Goal: Information Seeking & Learning: Find specific page/section

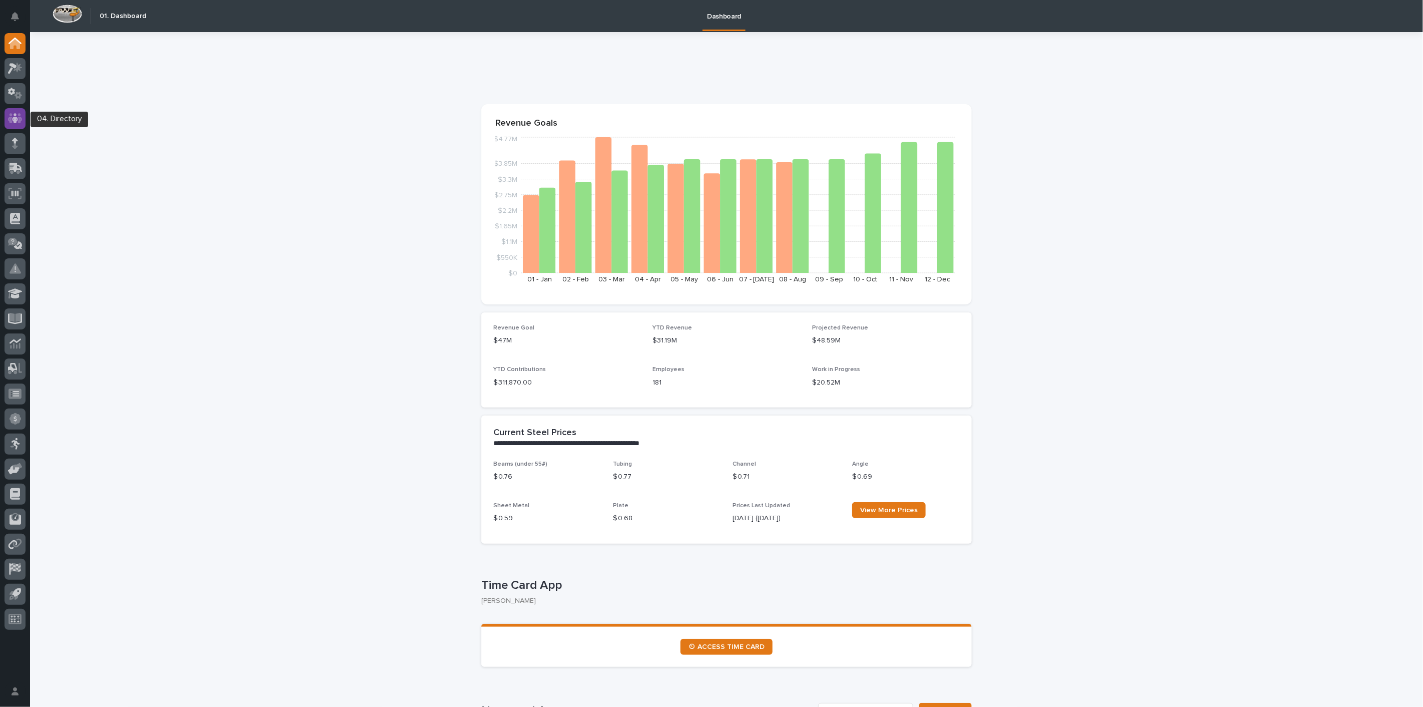
click at [20, 117] on icon at bounding box center [15, 118] width 15 height 10
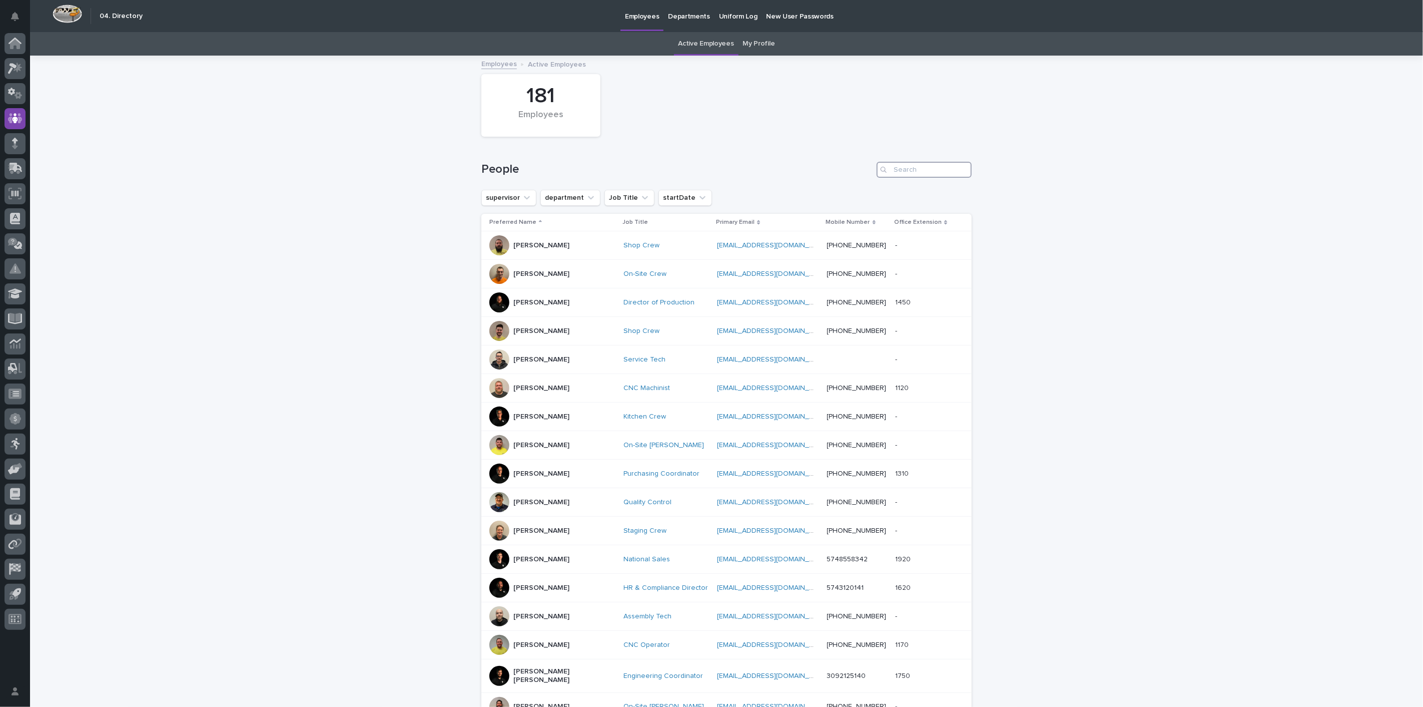
click at [927, 168] on input "Search" at bounding box center [924, 170] width 95 height 16
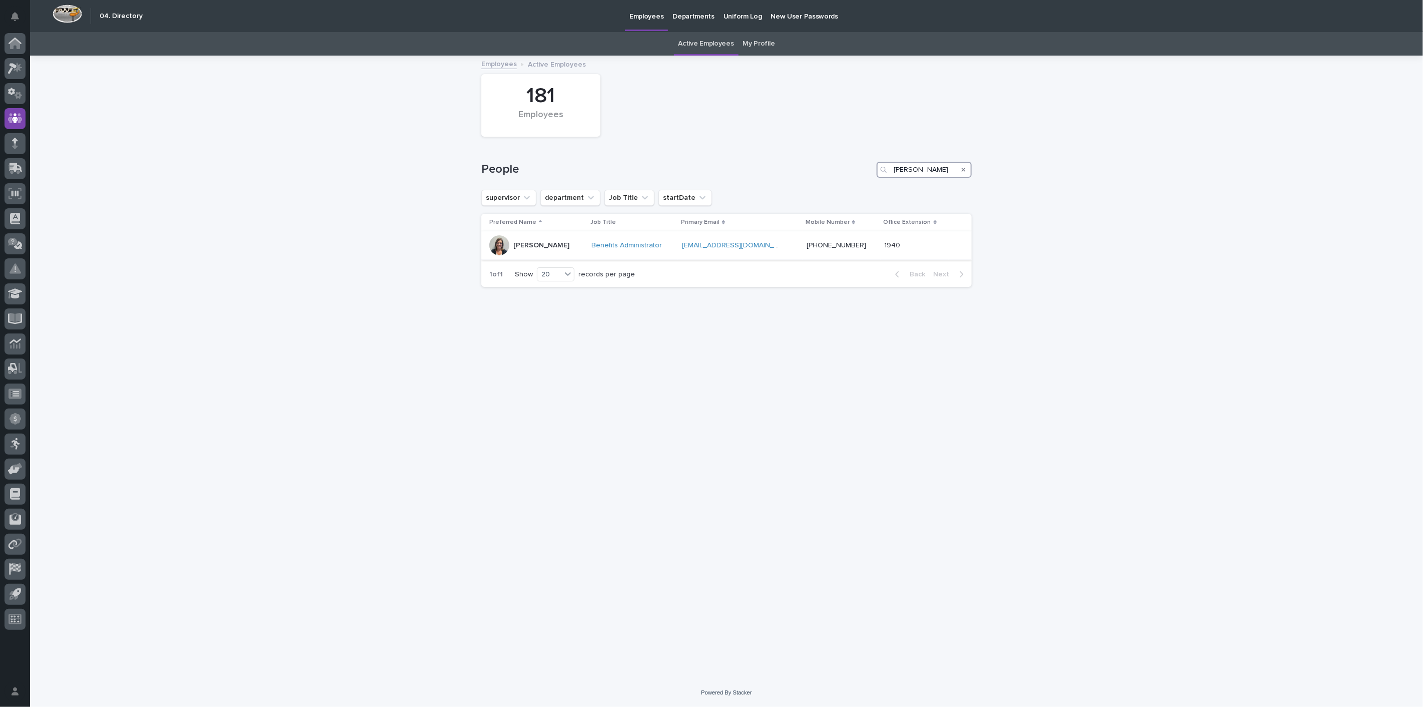
type input "[PERSON_NAME]"
click at [547, 249] on div "[PERSON_NAME]" at bounding box center [536, 245] width 94 height 20
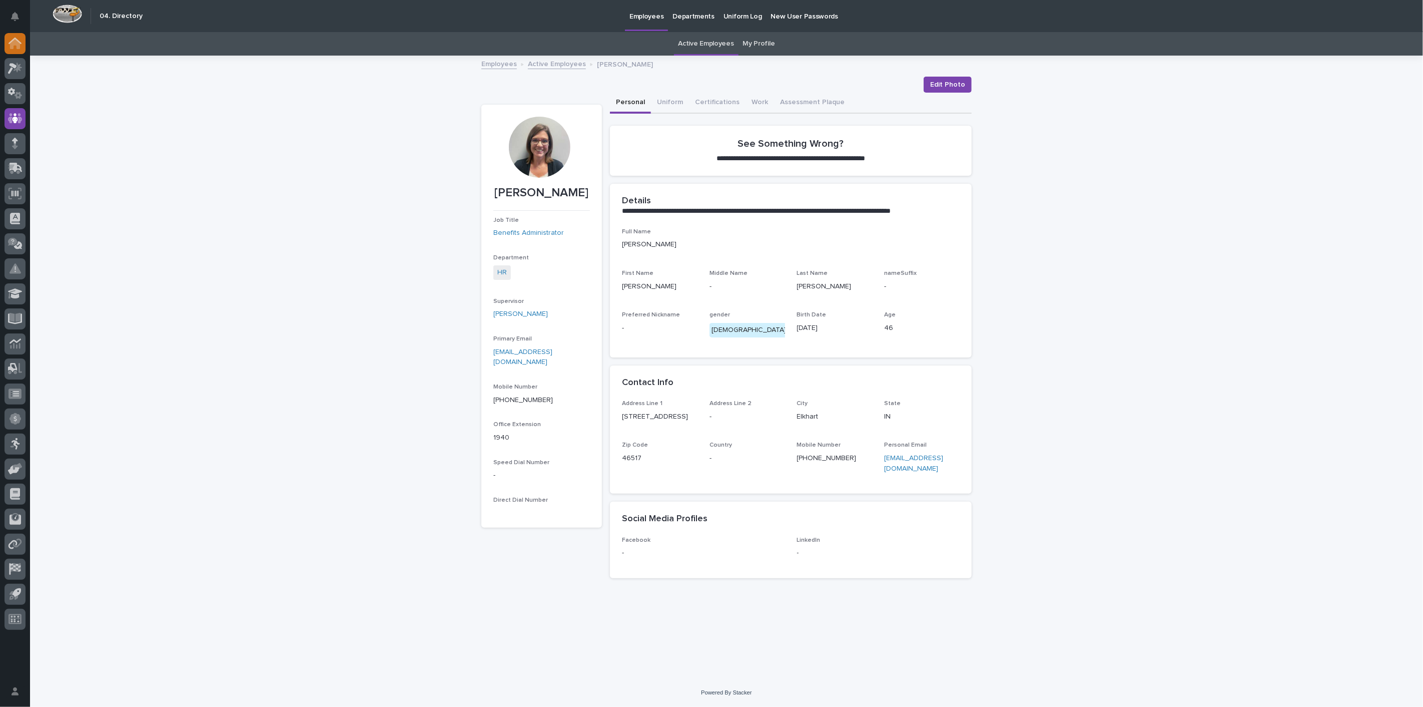
click at [17, 38] on icon at bounding box center [15, 44] width 13 height 12
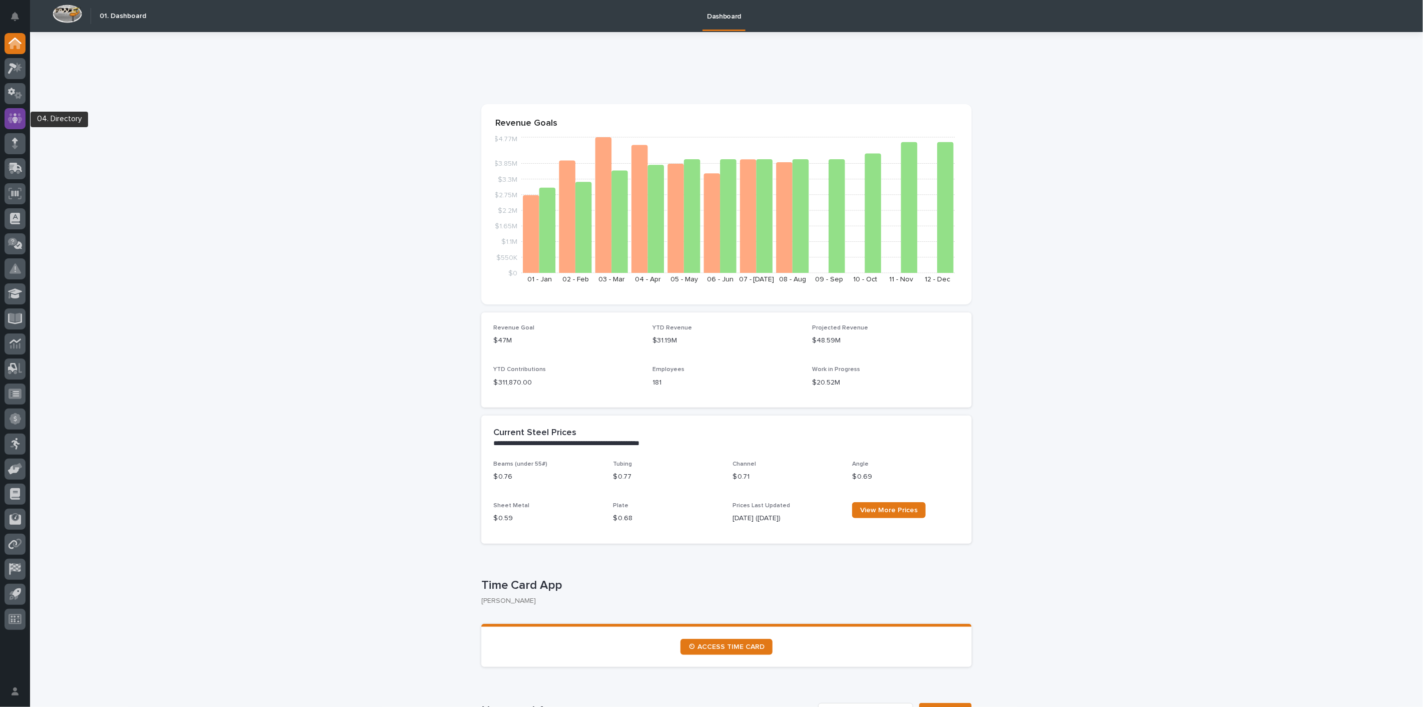
click at [13, 116] on icon at bounding box center [15, 119] width 15 height 12
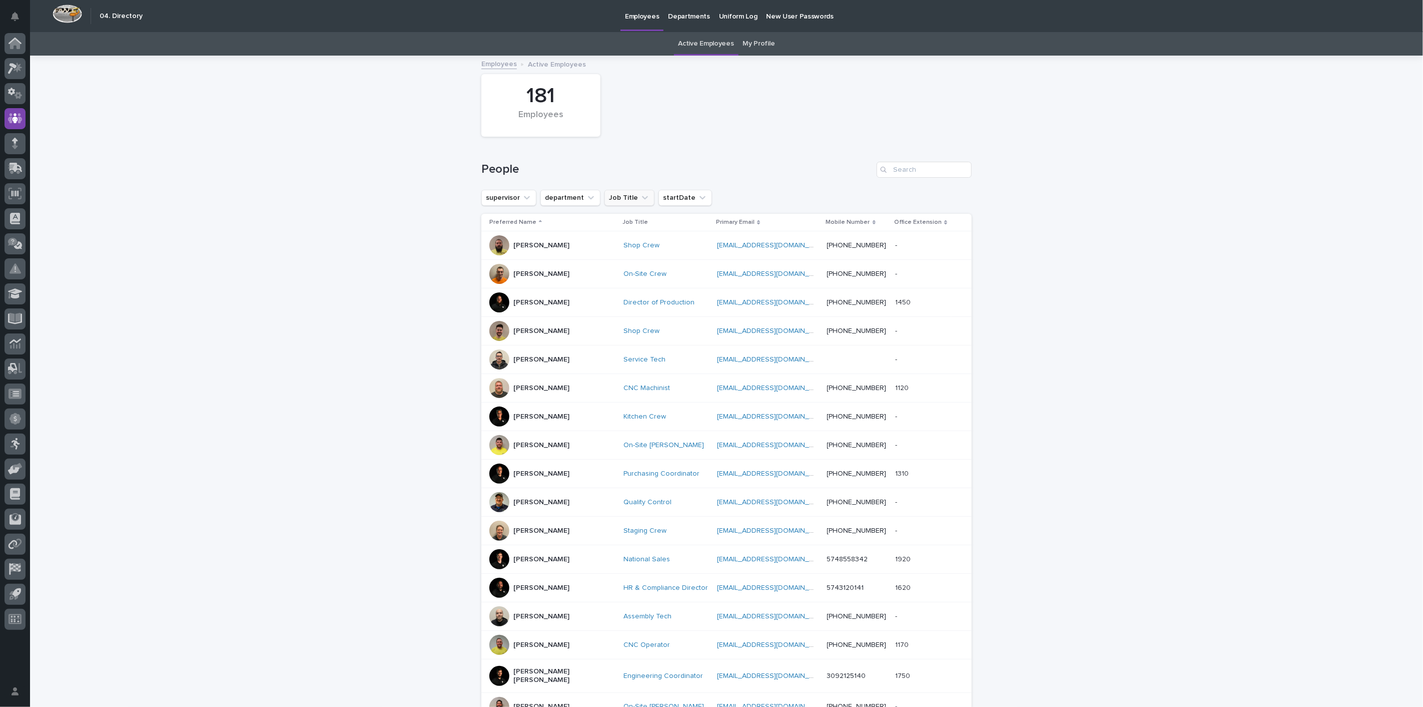
click at [640, 198] on icon "Job Title" at bounding box center [645, 198] width 10 height 10
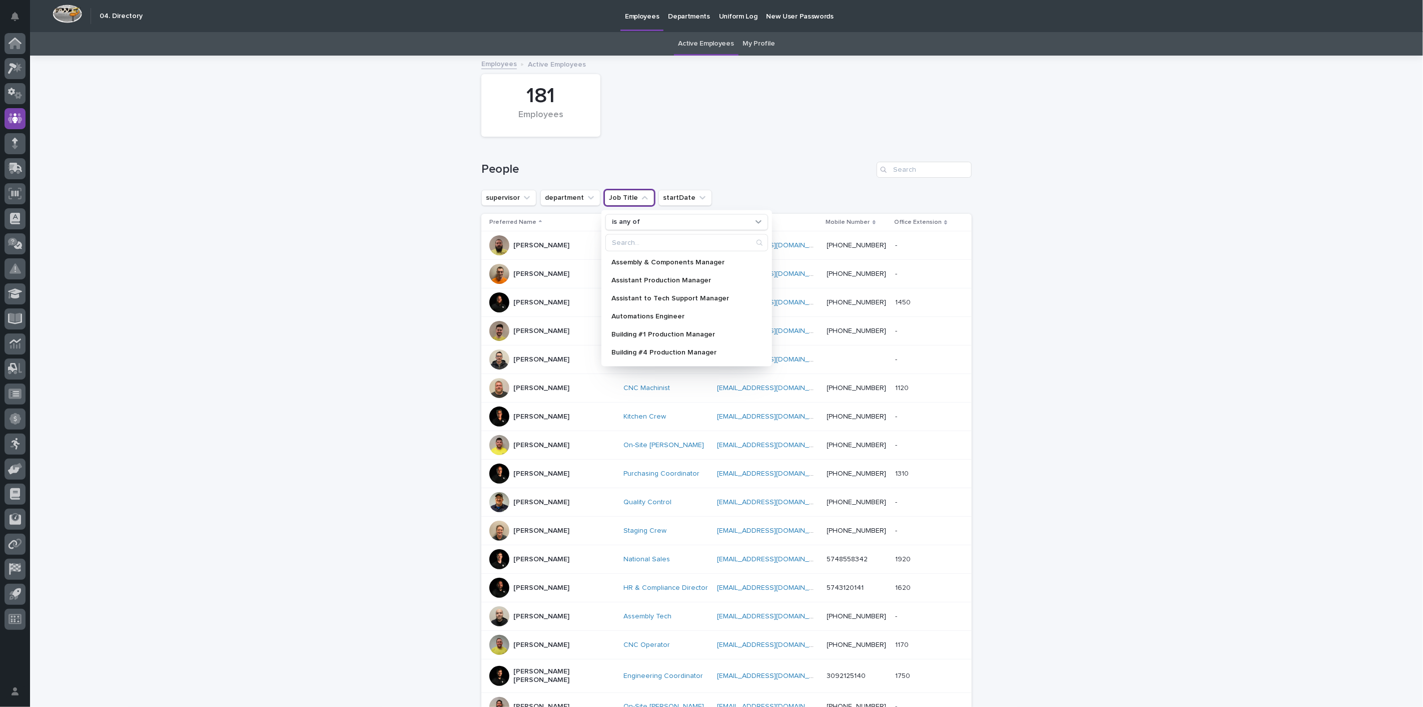
click at [642, 198] on icon "Job Title" at bounding box center [645, 198] width 6 height 4
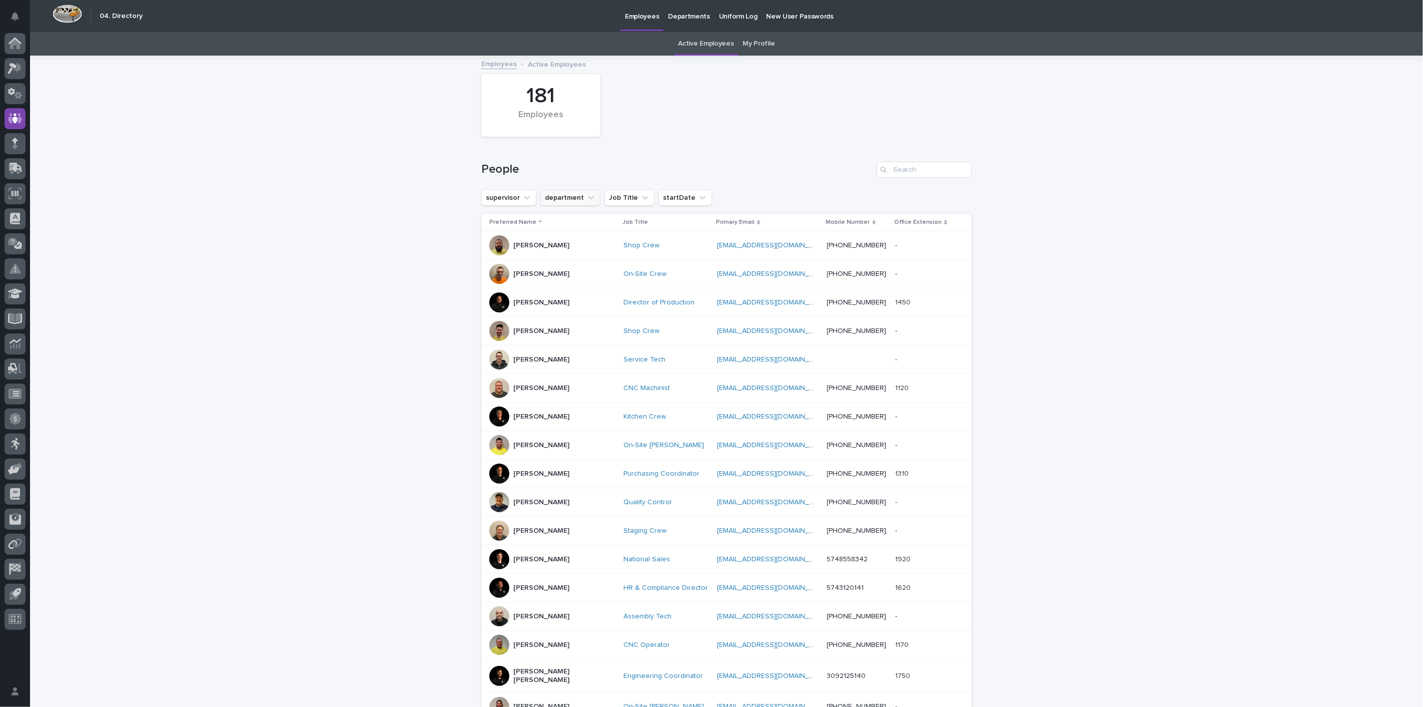
click at [590, 197] on button "department" at bounding box center [570, 198] width 60 height 16
click at [582, 295] on p "Engineering" at bounding box center [603, 297] width 109 height 7
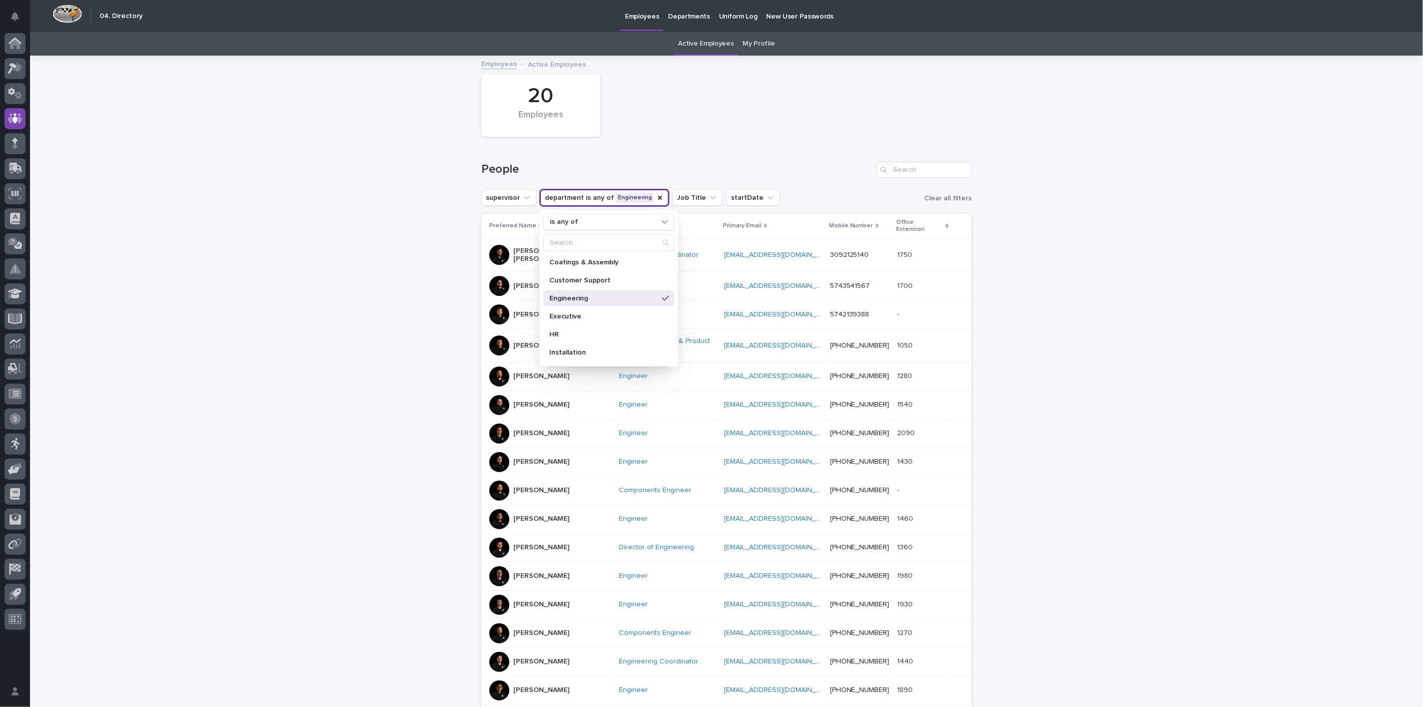
click at [377, 272] on div "Loading... Saving… Loading... Saving… 20 Employees People supervisor department…" at bounding box center [726, 480] width 1393 height 847
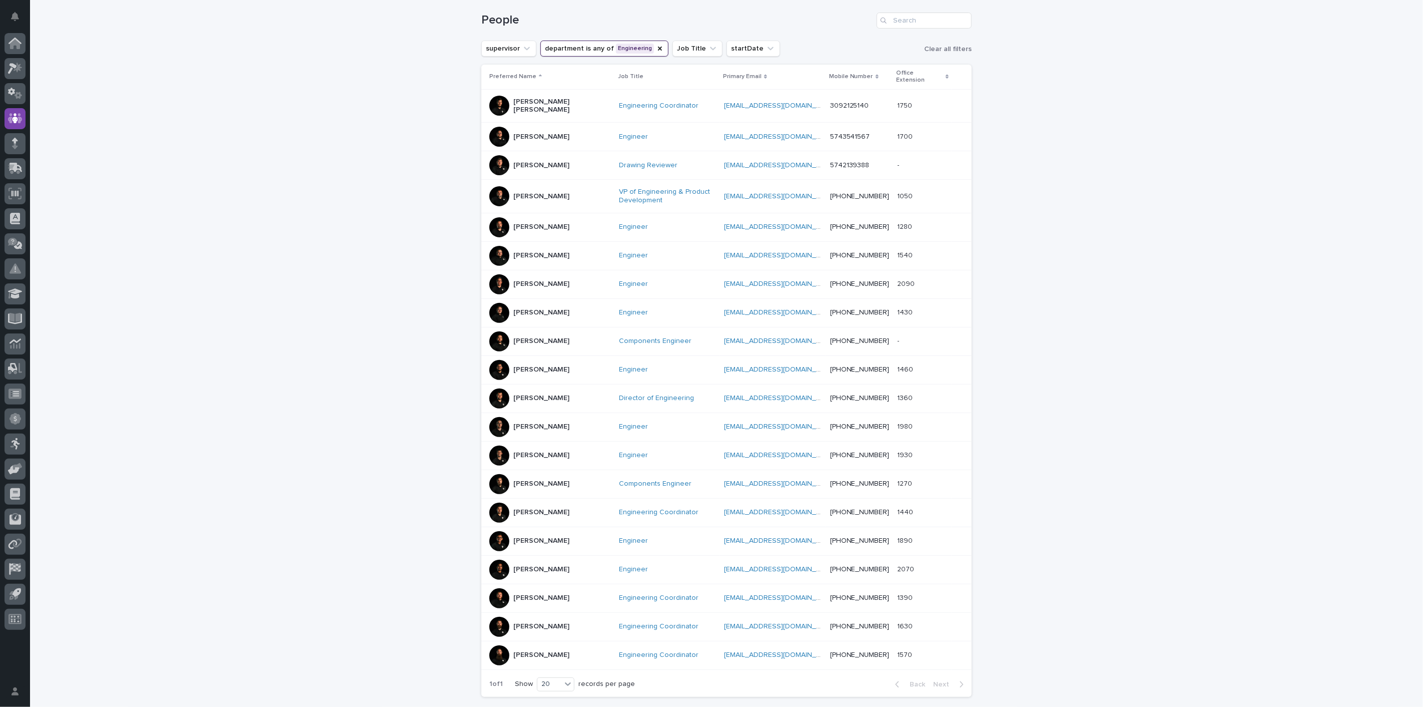
scroll to position [167, 0]
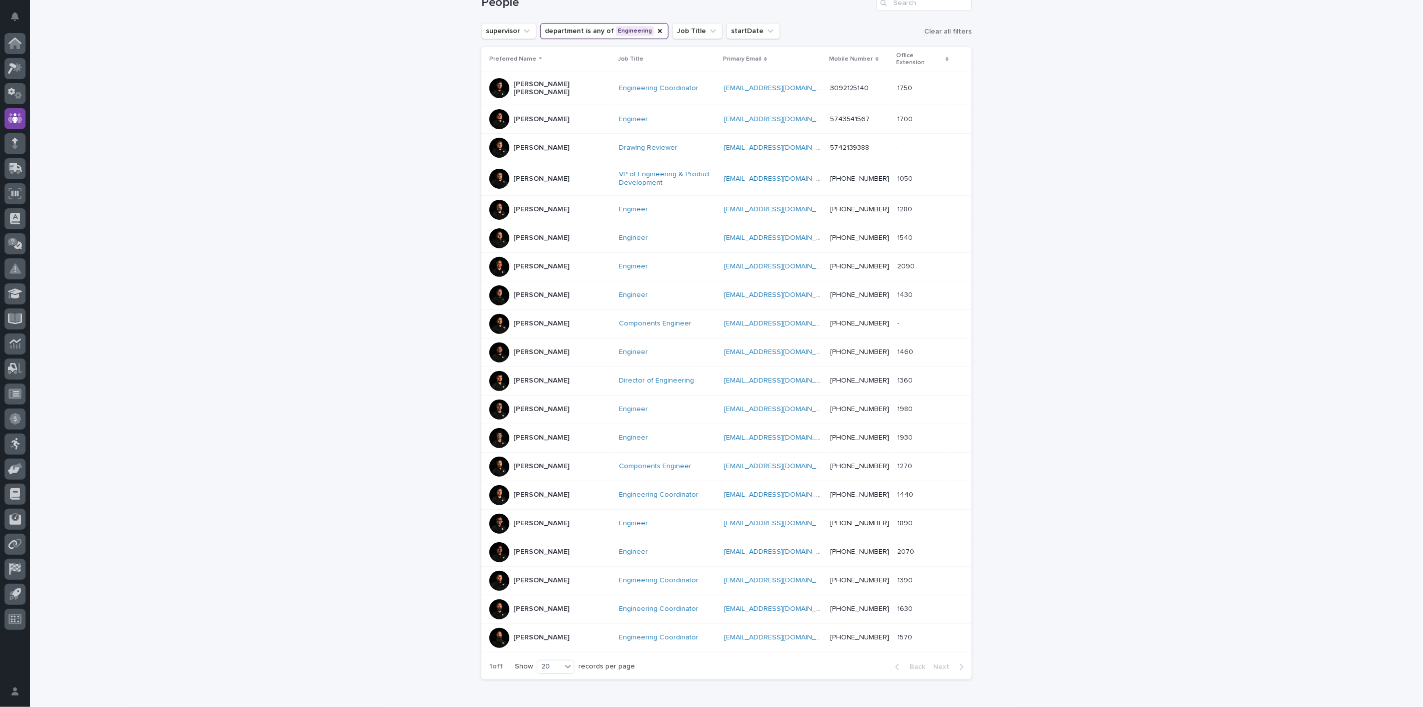
click at [534, 462] on p "[PERSON_NAME]" at bounding box center [541, 466] width 56 height 9
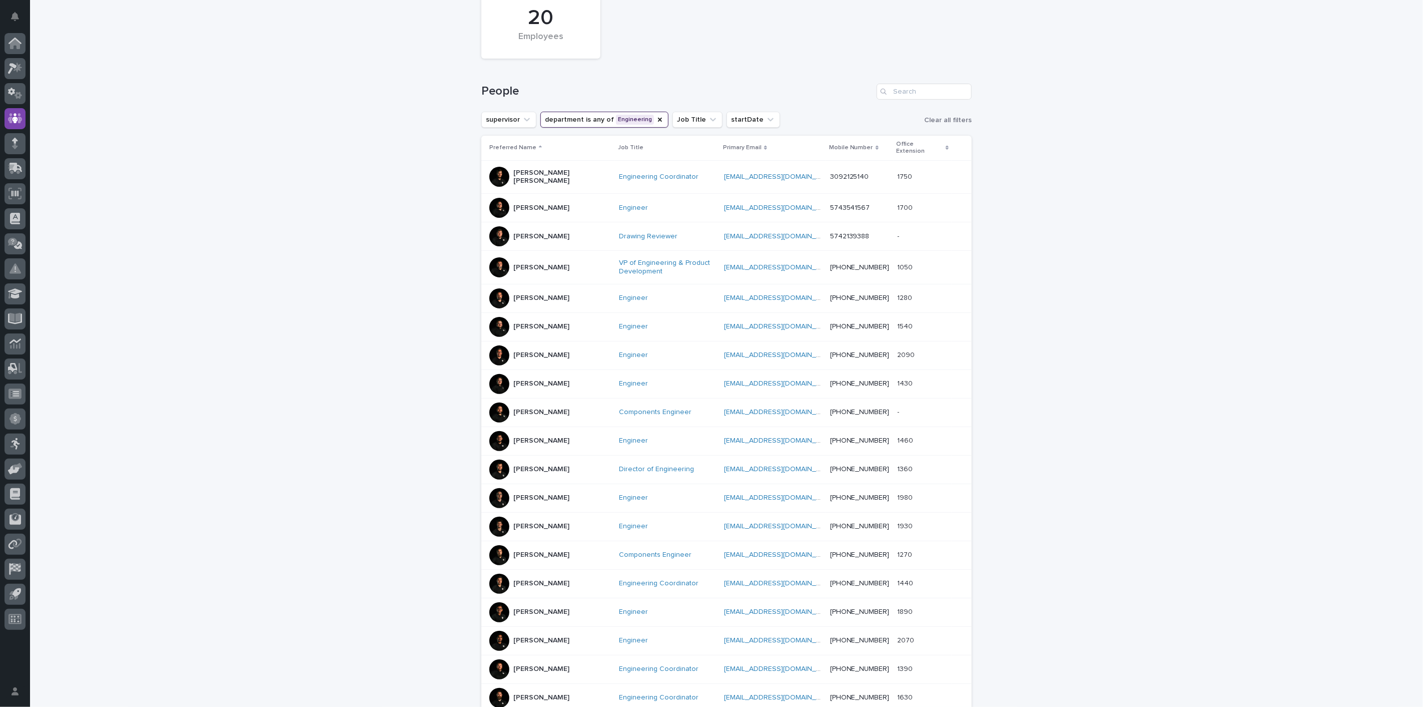
scroll to position [143, 0]
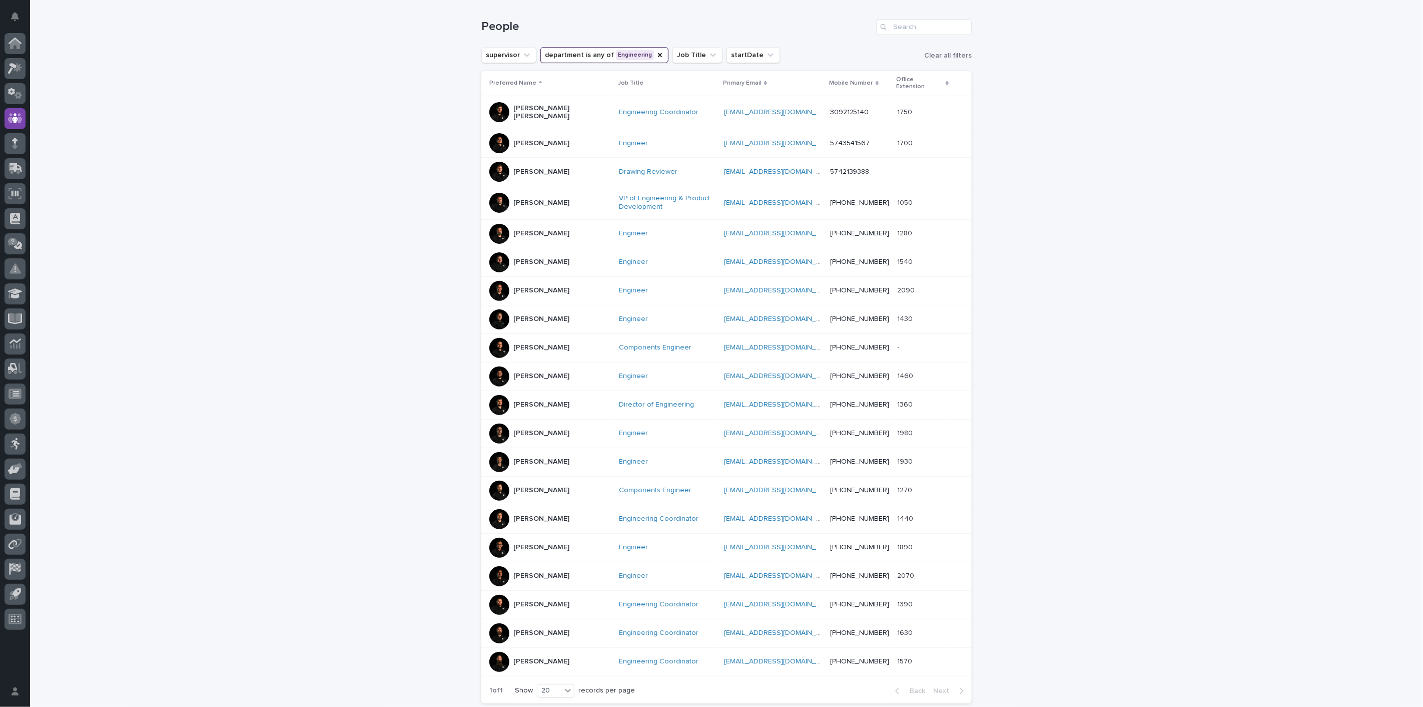
click at [531, 598] on div "[PERSON_NAME]" at bounding box center [541, 603] width 56 height 11
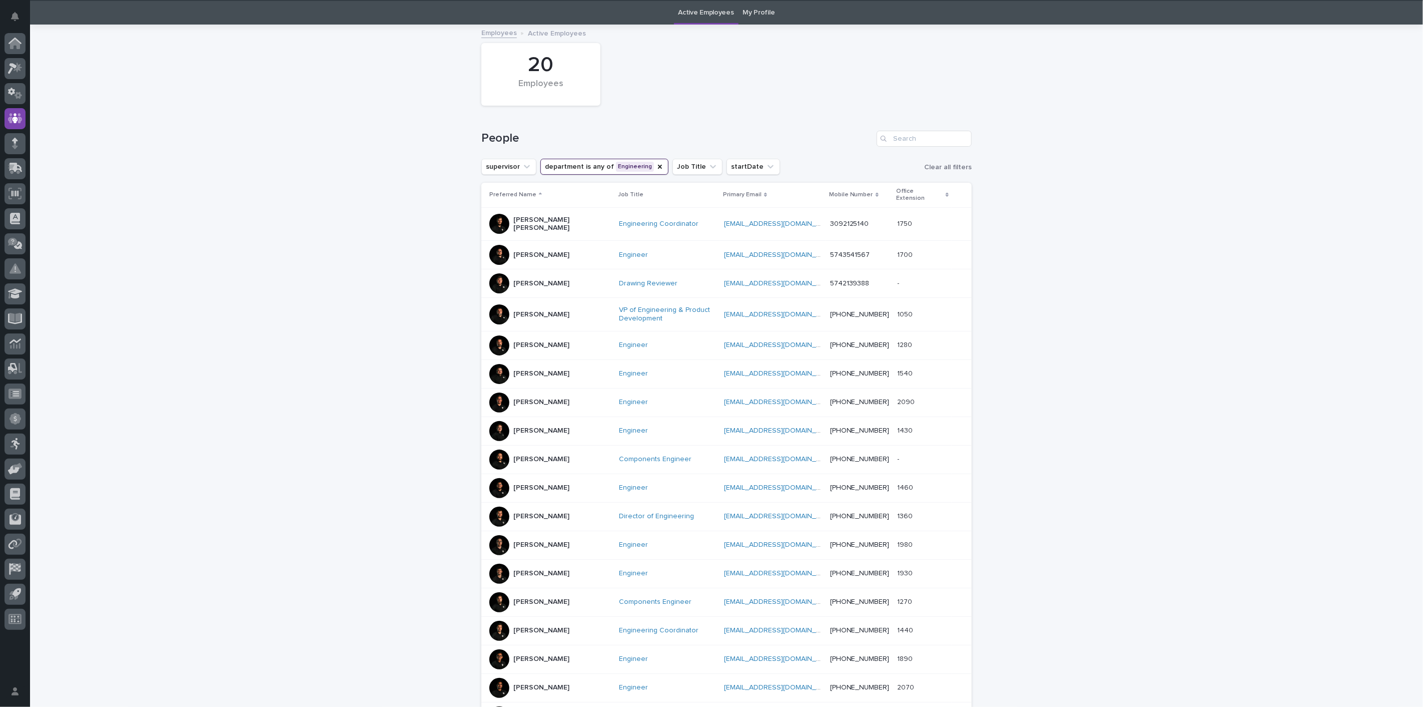
scroll to position [32, 0]
click at [656, 164] on icon "department" at bounding box center [660, 166] width 8 height 8
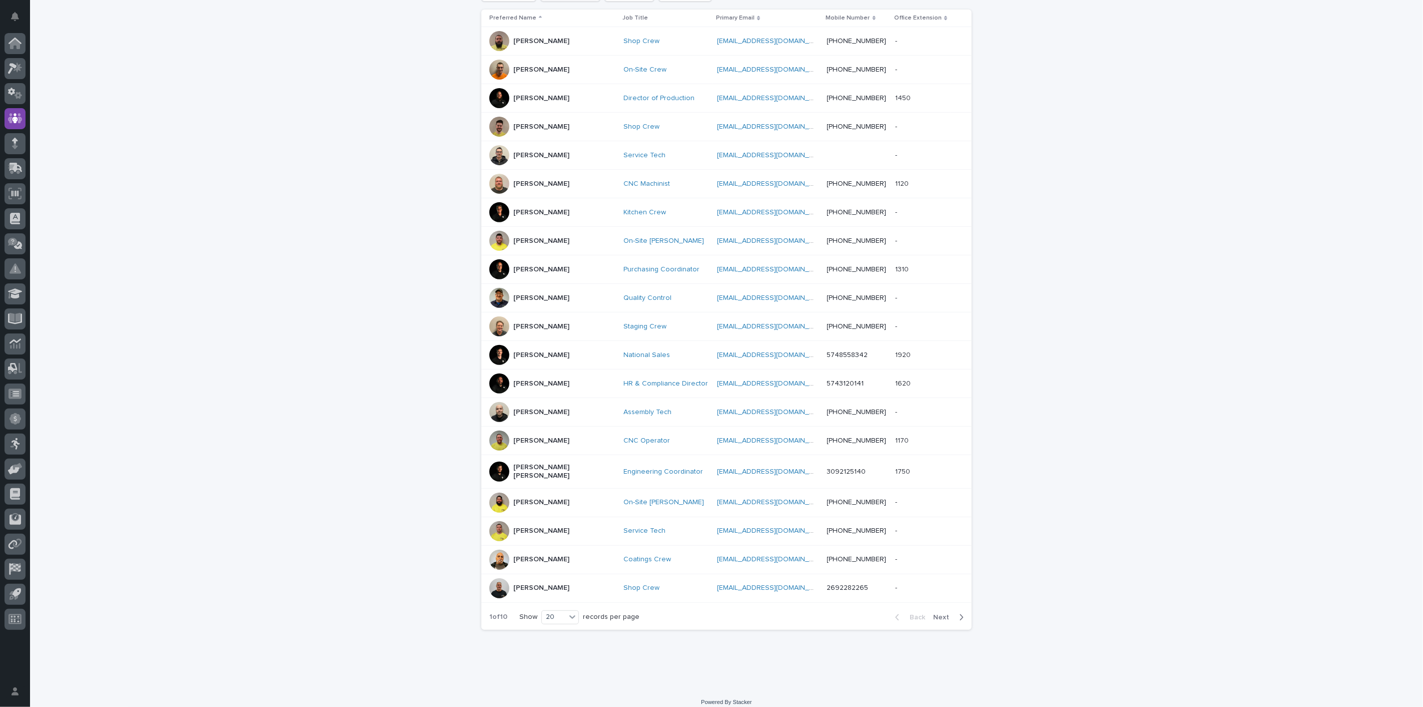
scroll to position [206, 0]
click at [939, 612] on span "Next" at bounding box center [944, 615] width 22 height 7
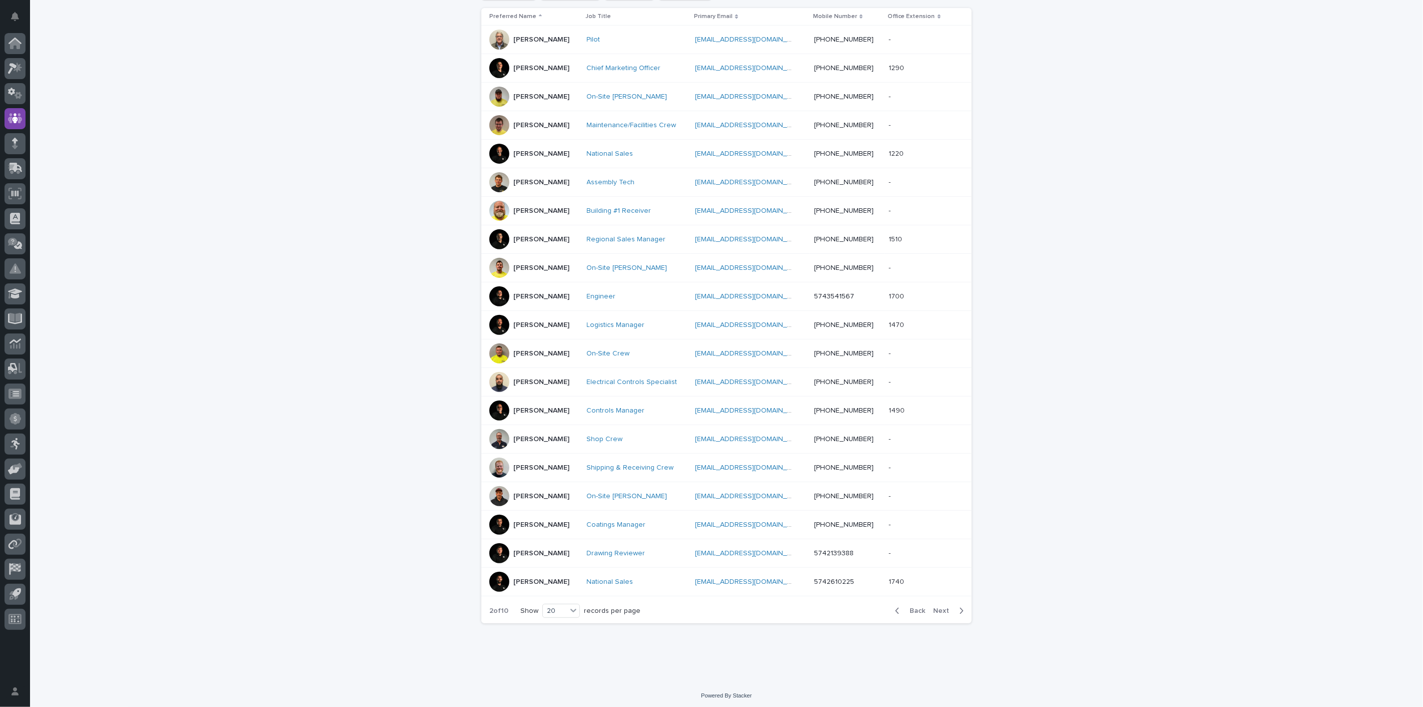
click at [546, 524] on p "[PERSON_NAME]" at bounding box center [541, 524] width 56 height 9
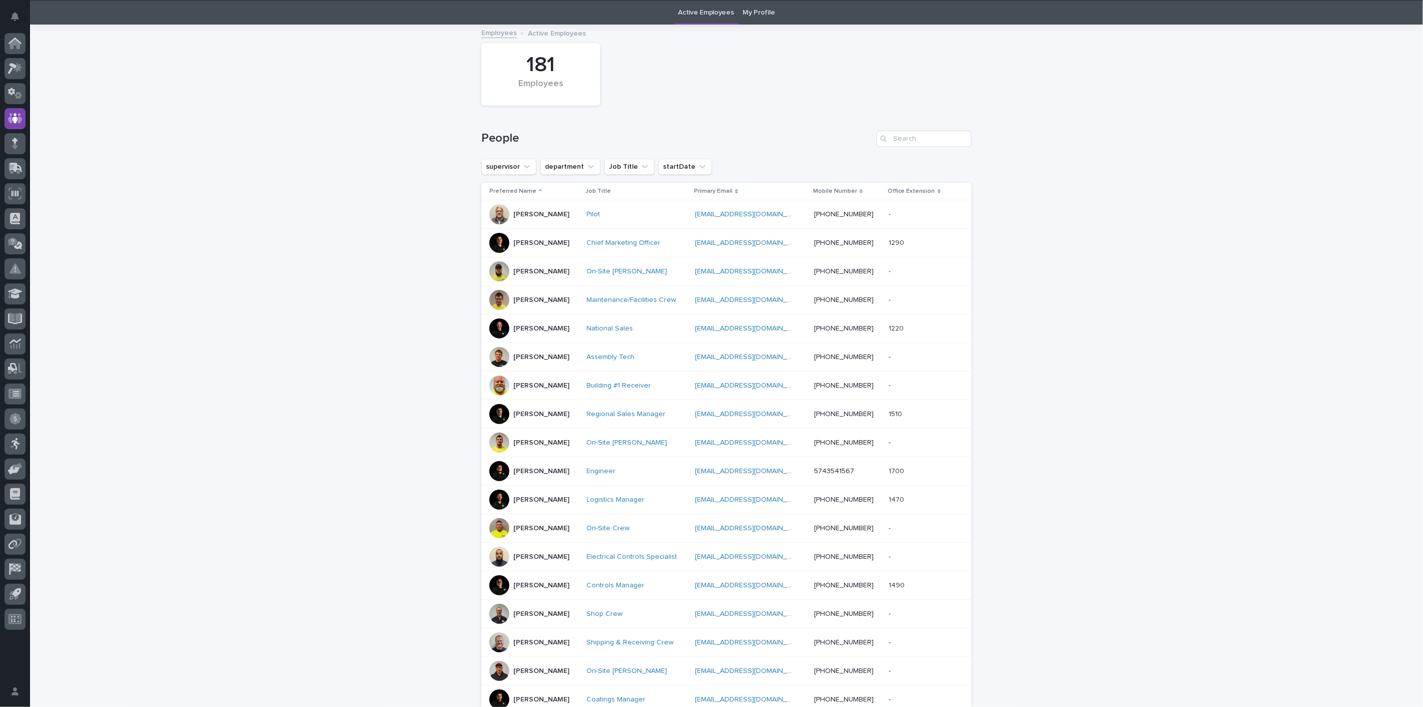
scroll to position [32, 0]
click at [586, 166] on icon "department" at bounding box center [591, 166] width 10 height 10
click at [562, 279] on p "IT" at bounding box center [603, 282] width 109 height 7
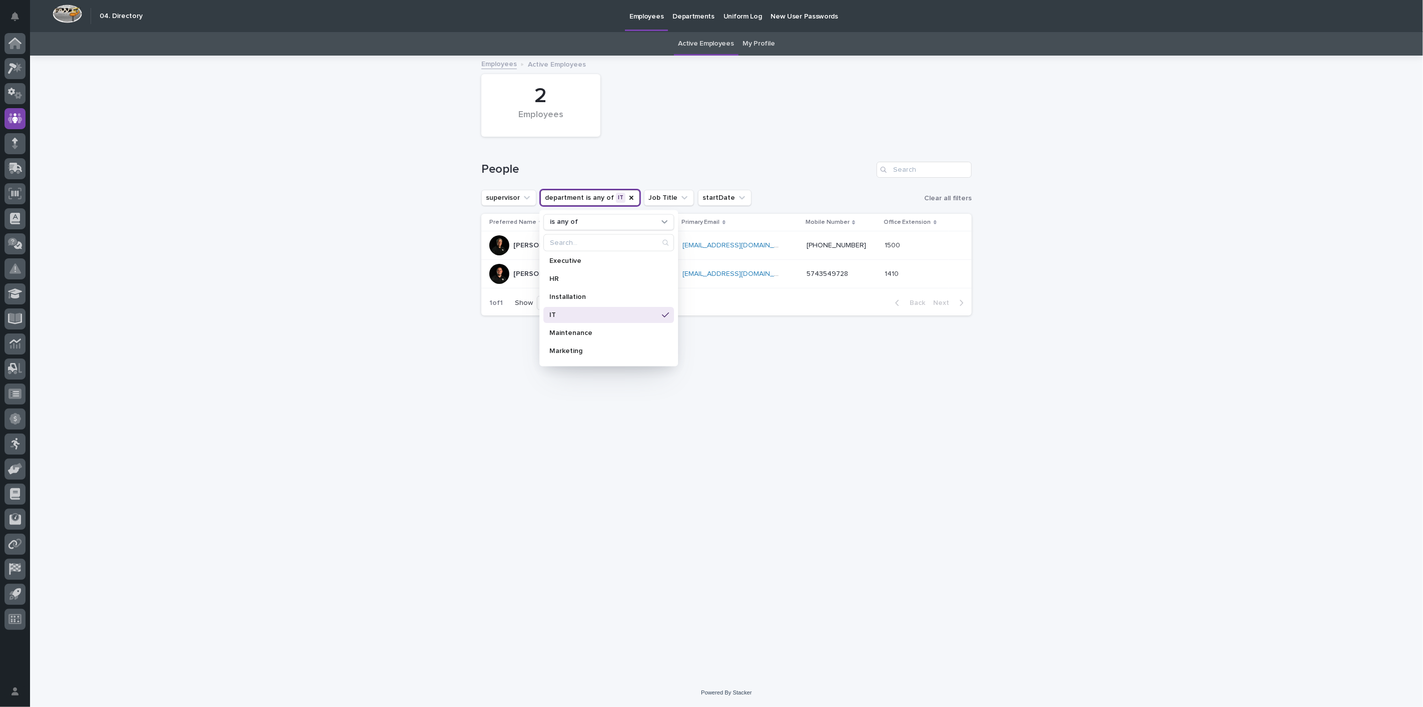
click at [357, 266] on div "Loading... Saving… Loading... Saving… 2 Employees People supervisor department …" at bounding box center [726, 367] width 1393 height 621
click at [627, 198] on icon "department" at bounding box center [631, 198] width 8 height 8
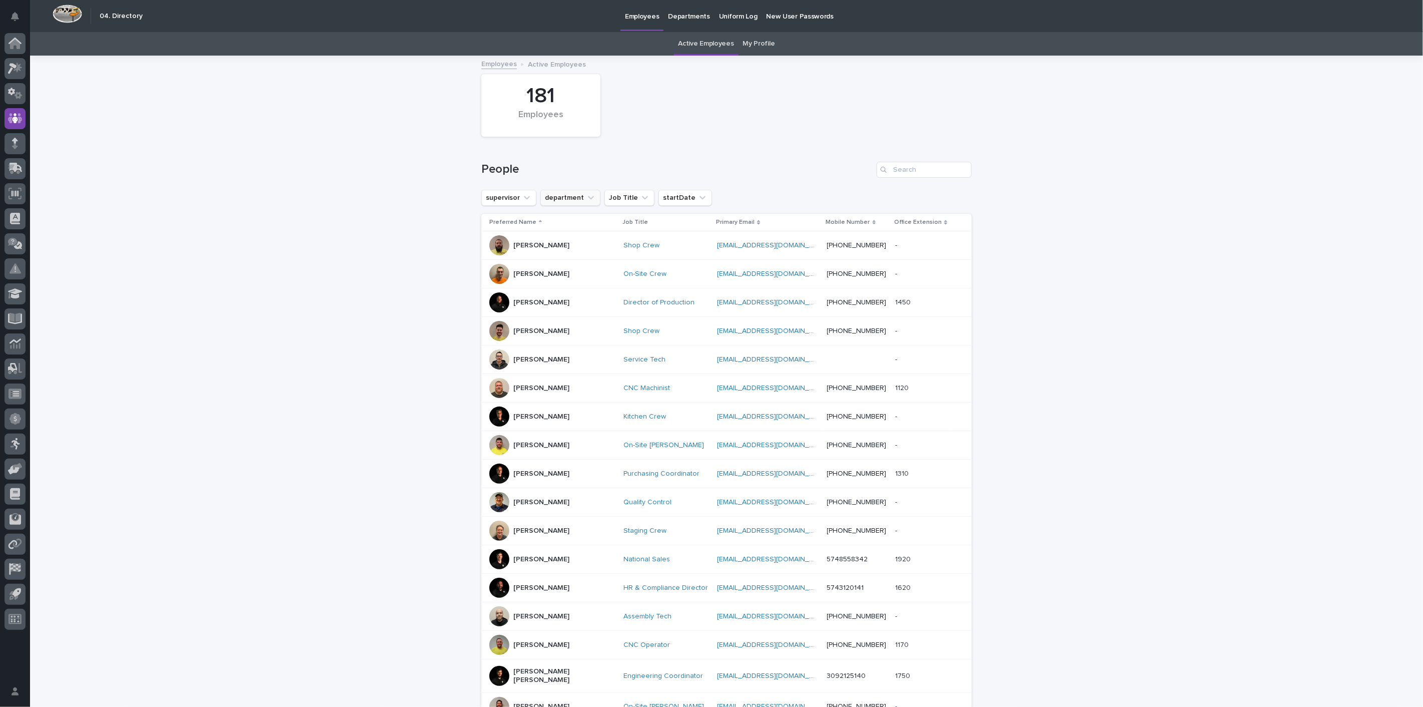
click at [586, 198] on icon "department" at bounding box center [591, 198] width 10 height 10
click at [565, 352] on p "Software" at bounding box center [603, 354] width 109 height 7
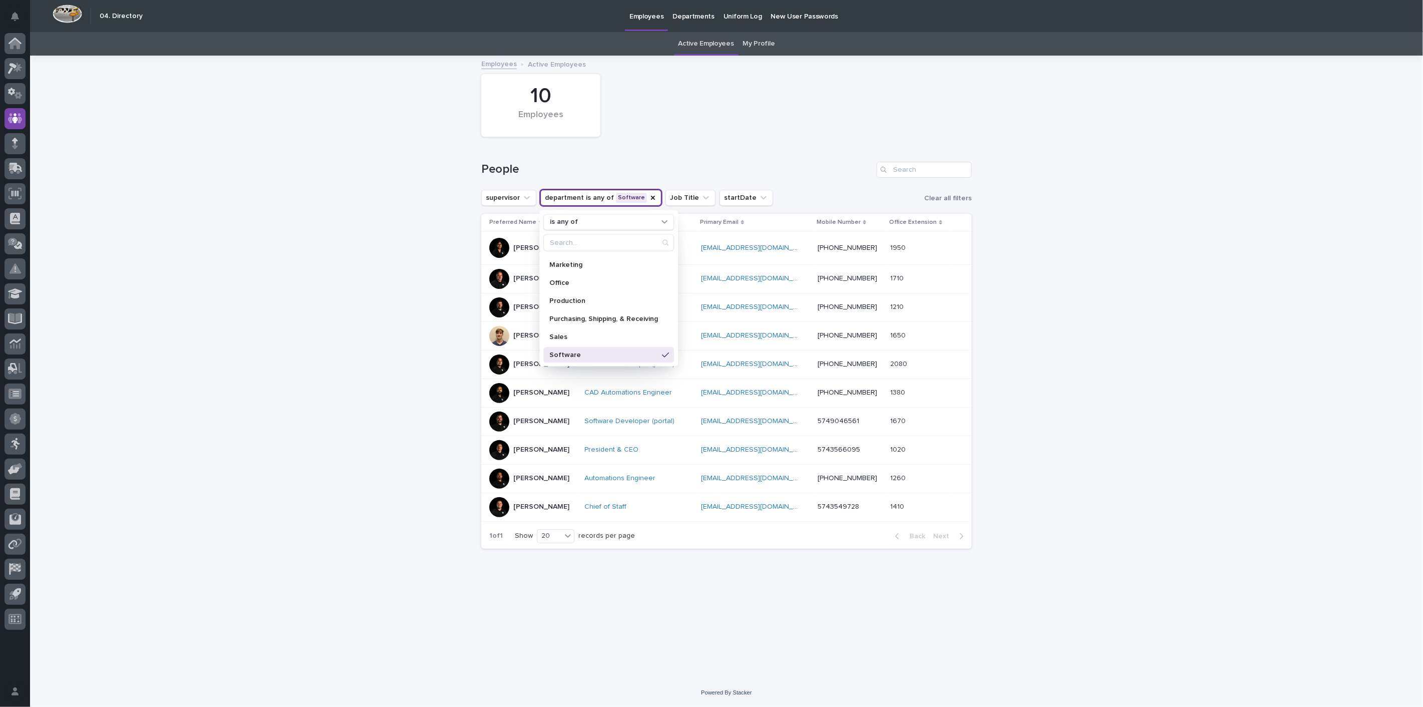
click at [366, 296] on div "Loading... Saving… Loading... Saving… 10 Employees People supervisor department…" at bounding box center [726, 367] width 1393 height 621
click at [532, 417] on p "[PERSON_NAME]" at bounding box center [541, 421] width 56 height 9
click at [651, 197] on button "department is any of Software" at bounding box center [600, 198] width 121 height 16
click at [649, 197] on icon "department" at bounding box center [653, 198] width 8 height 8
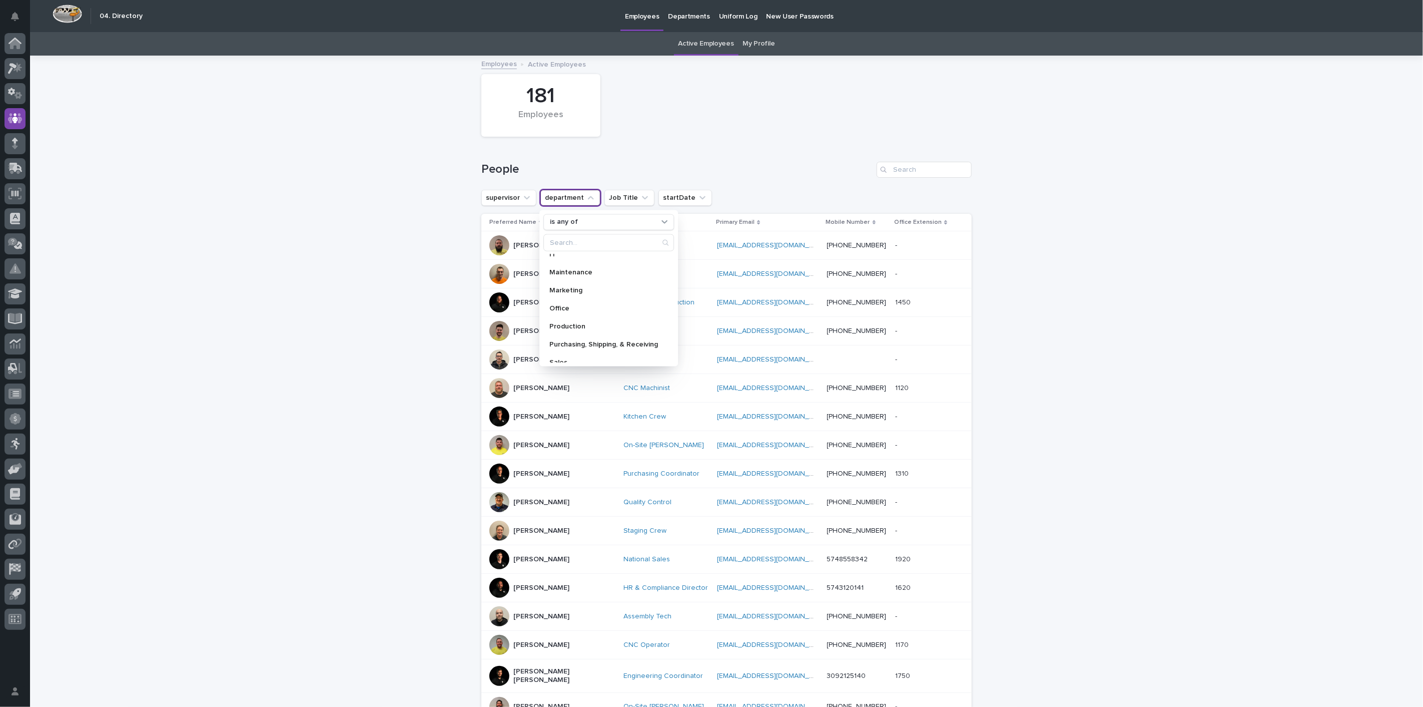
scroll to position [142, 0]
click at [570, 263] on p "Marketing" at bounding box center [603, 264] width 109 height 7
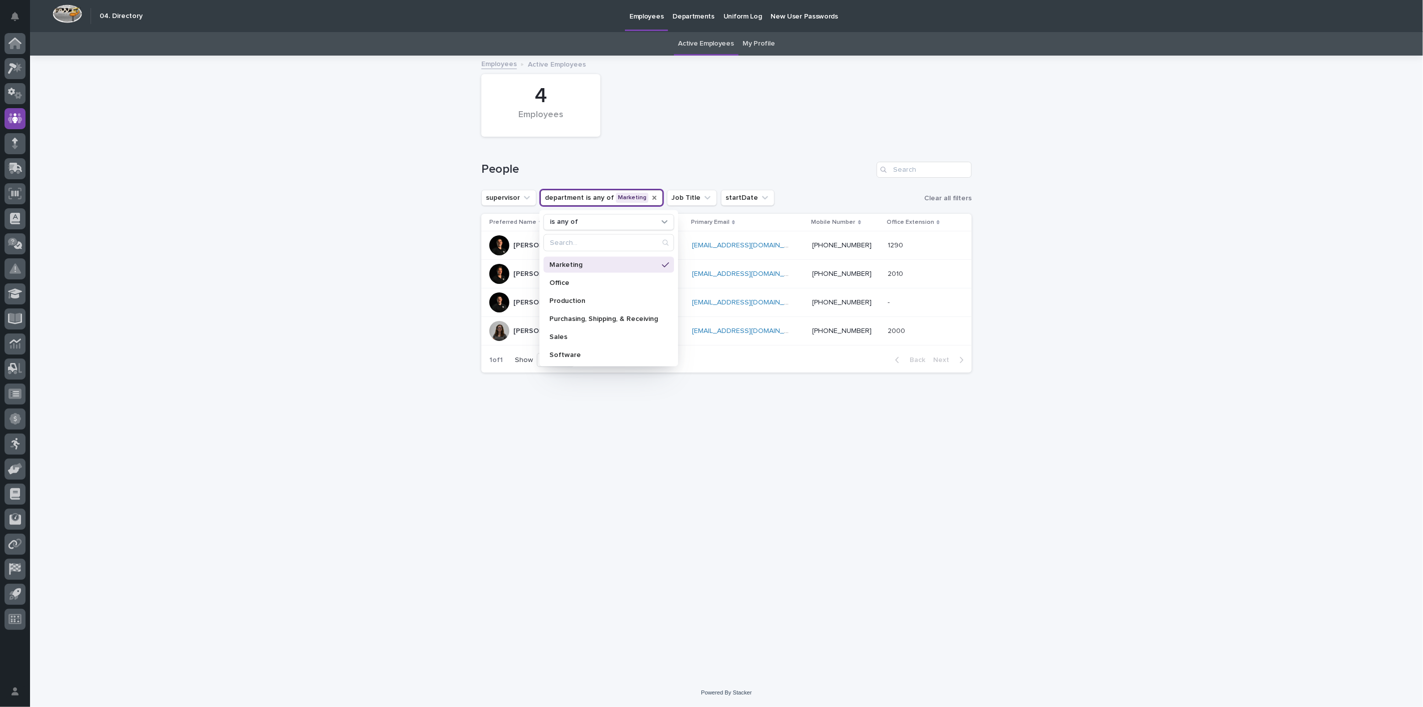
click at [364, 275] on div "Loading... Saving… Loading... Saving… 4 Employees People supervisor department …" at bounding box center [726, 367] width 1393 height 621
click at [651, 198] on icon "department" at bounding box center [655, 198] width 8 height 8
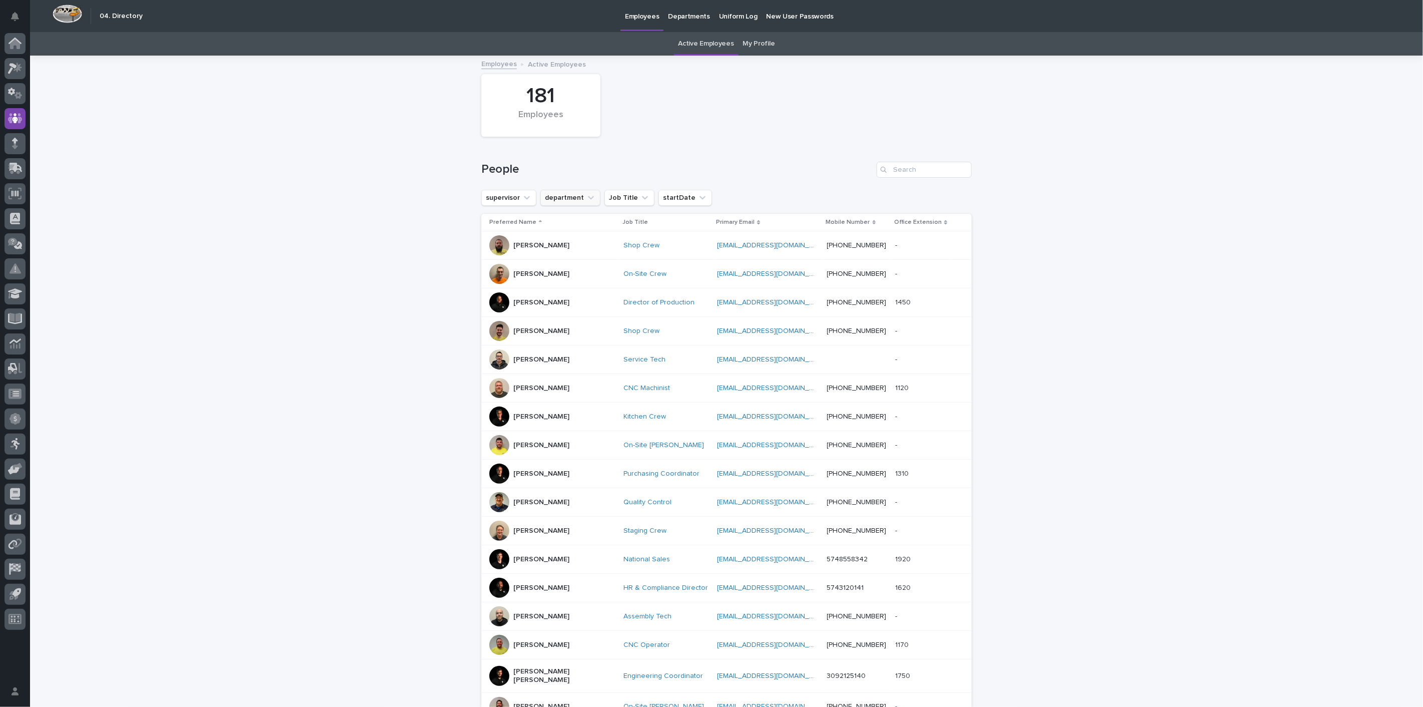
click at [755, 45] on link "My Profile" at bounding box center [759, 44] width 32 height 24
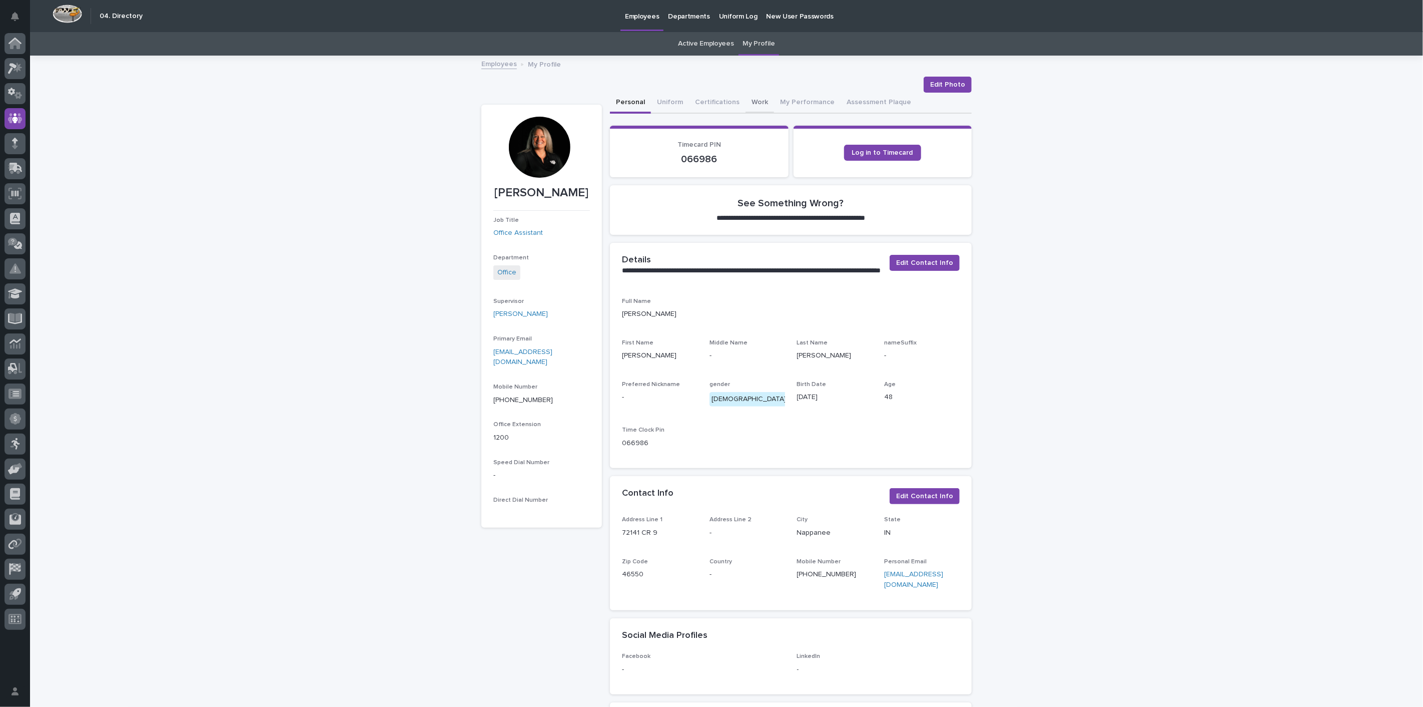
click at [750, 101] on button "Work" at bounding box center [760, 103] width 29 height 21
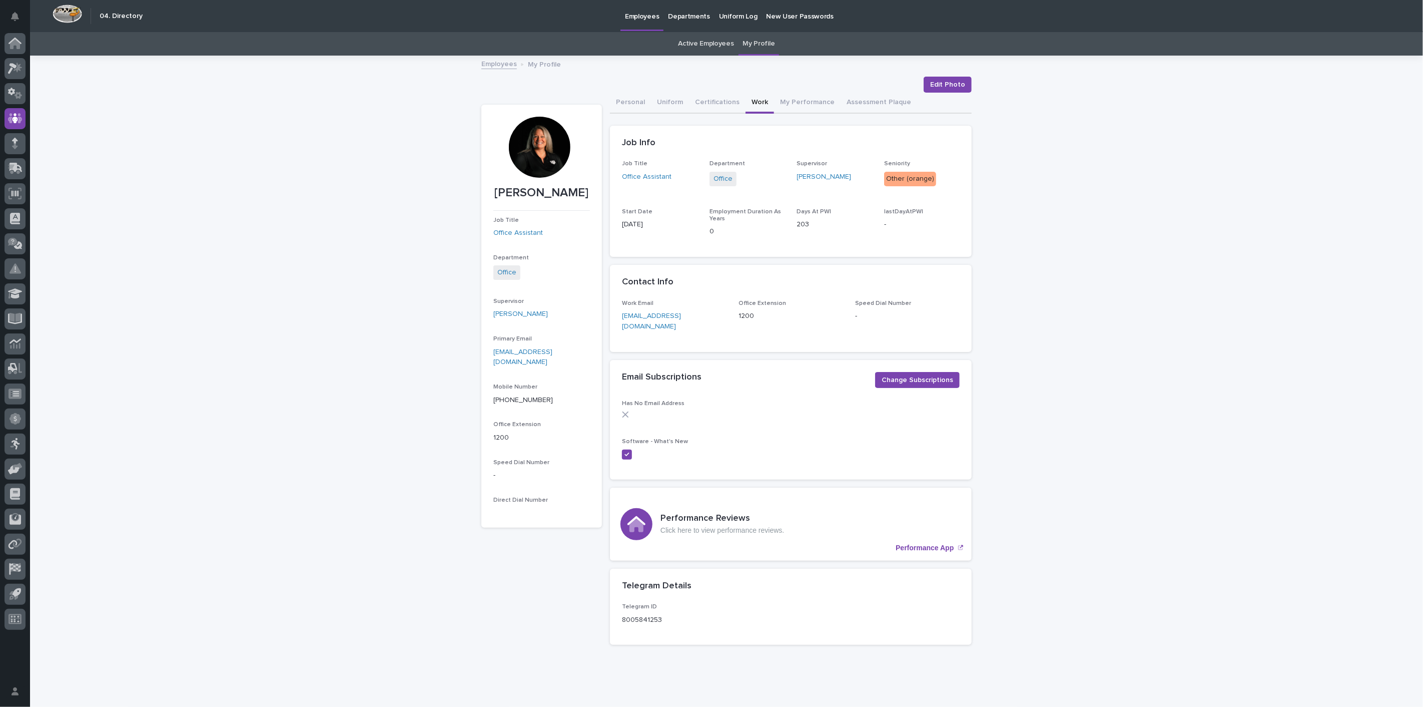
click at [500, 66] on link "Employees" at bounding box center [499, 64] width 36 height 12
